Goal: Task Accomplishment & Management: Manage account settings

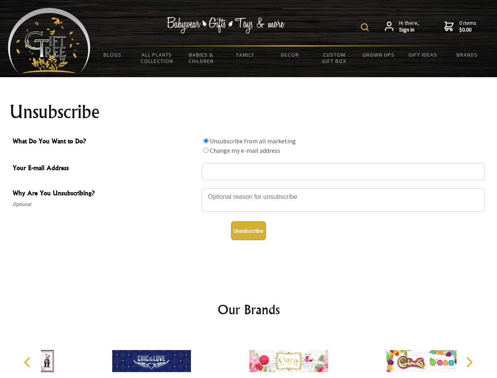
click at [366, 27] on img at bounding box center [365, 27] width 8 height 8
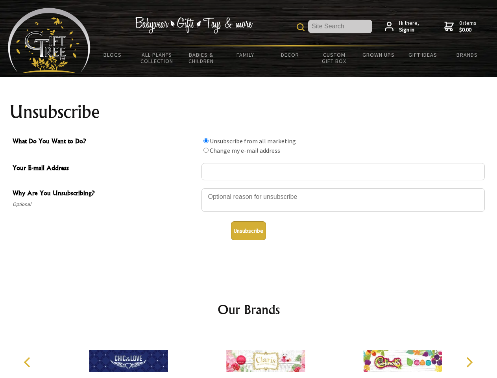
click at [249, 188] on div at bounding box center [343, 201] width 283 height 28
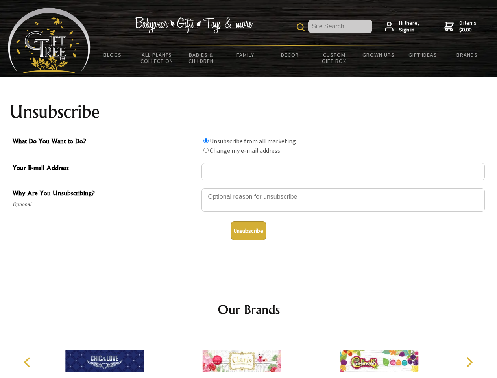
click at [206, 141] on input "What Do You Want to Do?" at bounding box center [206, 140] width 5 height 5
click at [206, 150] on input "What Do You Want to Do?" at bounding box center [206, 150] width 5 height 5
radio input "true"
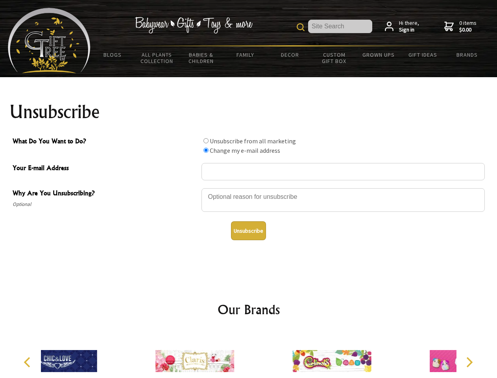
click at [248, 231] on button "Unsubscribe" at bounding box center [248, 230] width 35 height 19
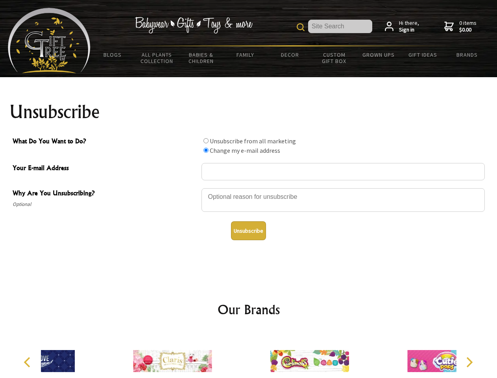
click at [249, 355] on div at bounding box center [309, 361] width 137 height 61
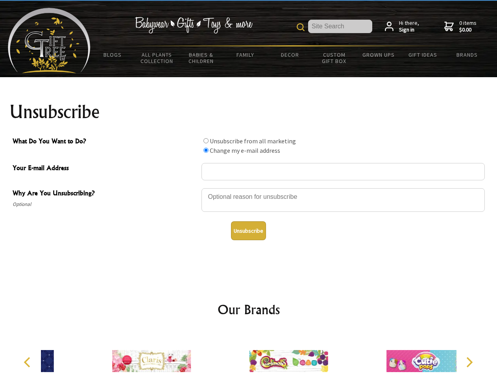
click at [28, 362] on icon "Previous" at bounding box center [28, 362] width 10 height 10
click at [469, 362] on icon "Next" at bounding box center [469, 362] width 10 height 10
